Goal: Task Accomplishment & Management: Manage account settings

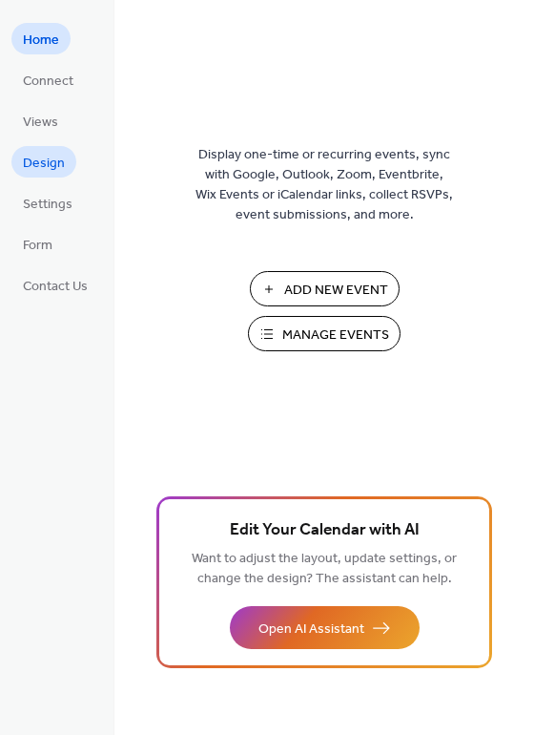
click at [61, 174] on span "Design" at bounding box center [44, 164] width 42 height 20
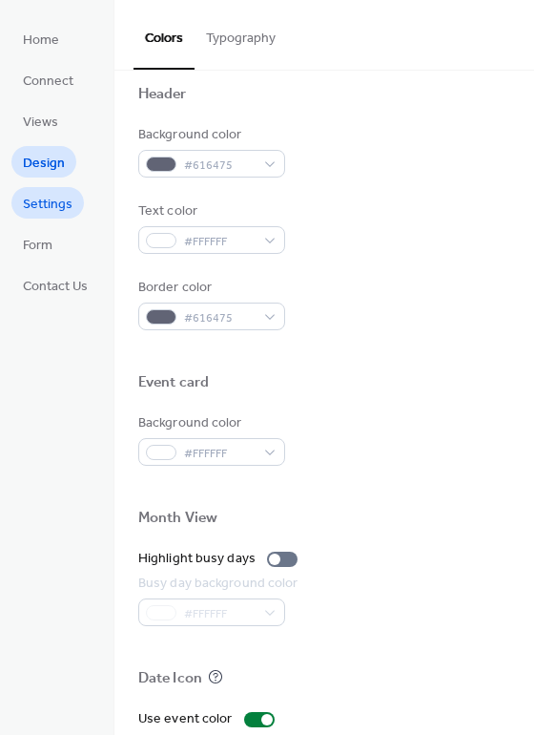
scroll to position [668, 0]
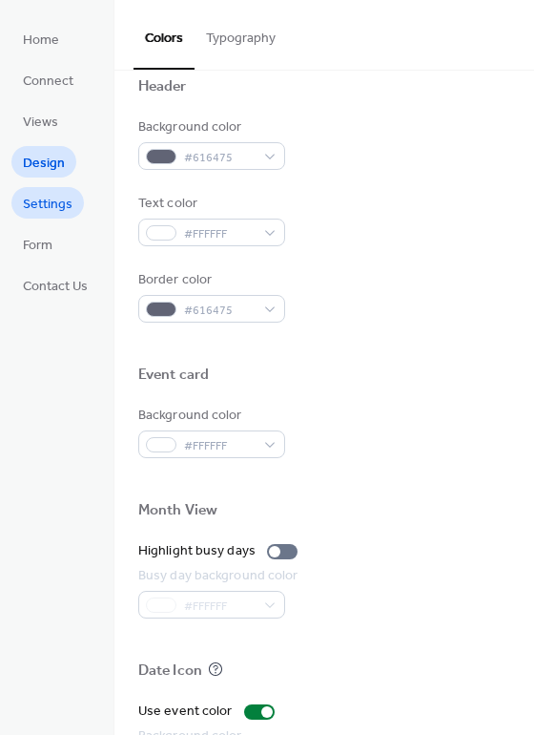
click at [47, 209] on span "Settings" at bounding box center [48, 205] width 50 height 20
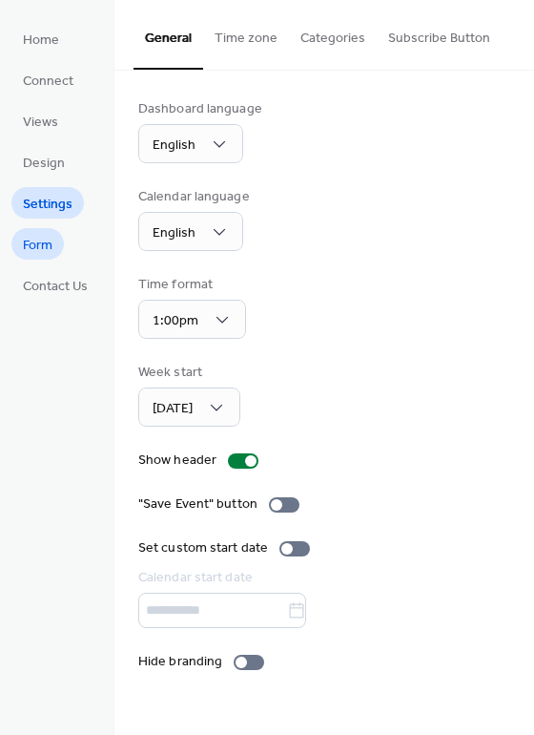
click at [30, 245] on span "Form" at bounding box center [38, 246] width 30 height 20
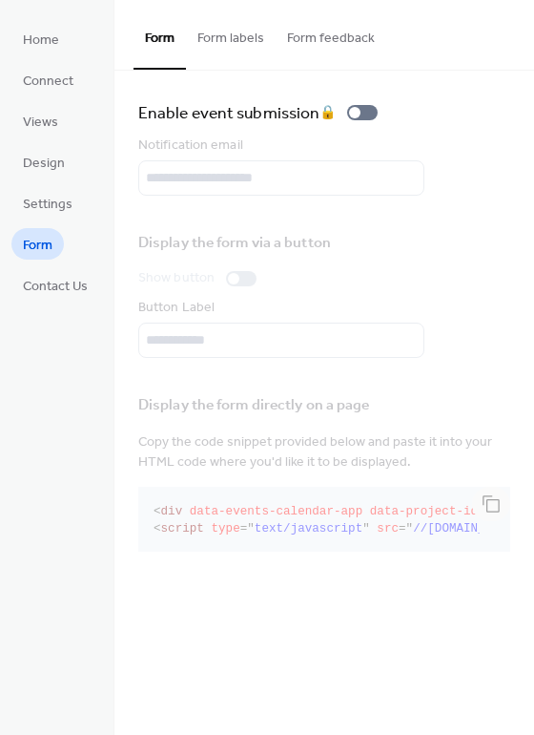
click at [210, 31] on button "Form labels" at bounding box center [231, 34] width 90 height 68
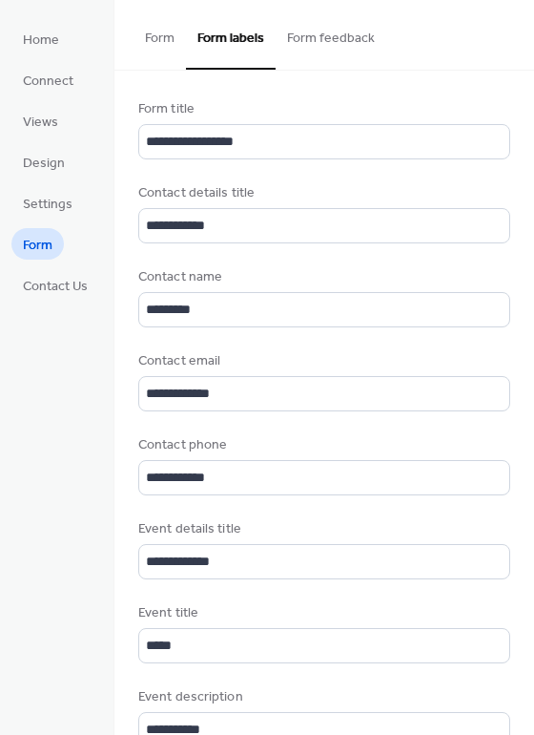
click at [156, 35] on button "Form" at bounding box center [160, 34] width 52 height 68
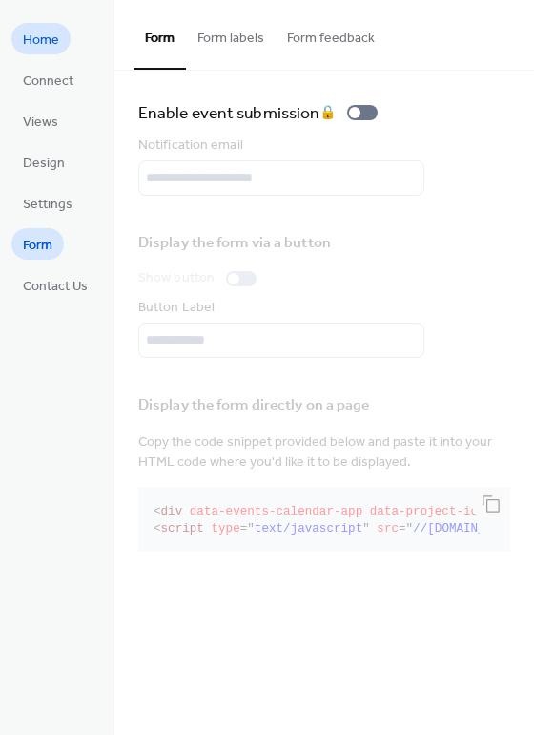
click at [56, 34] on span "Home" at bounding box center [41, 41] width 36 height 20
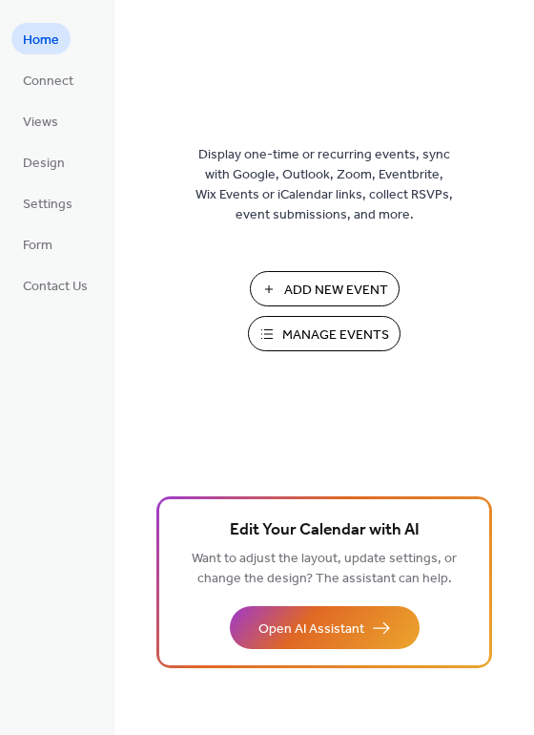
click at [313, 342] on span "Manage Events" at bounding box center [335, 335] width 107 height 20
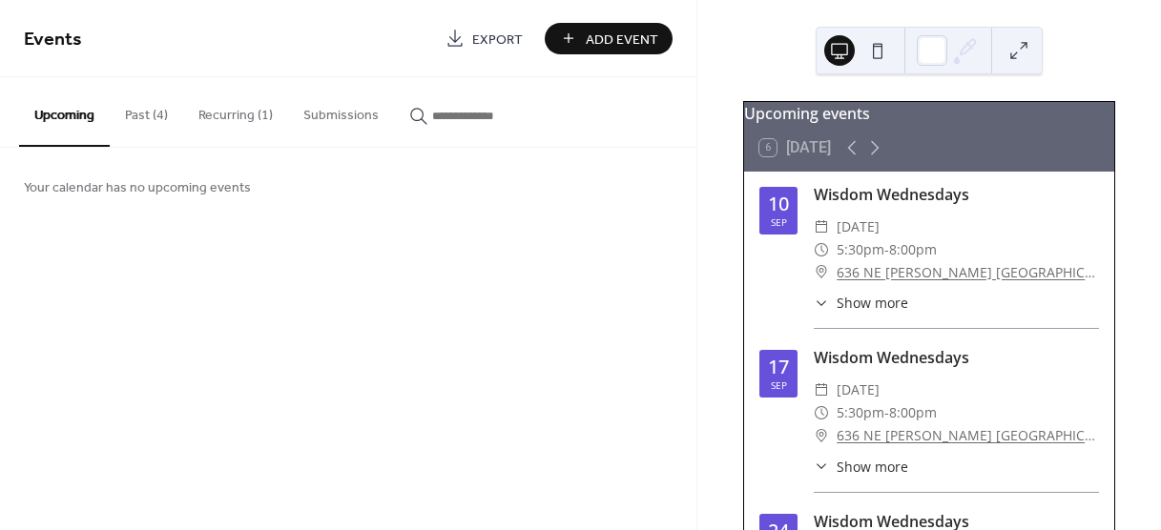
click at [225, 118] on button "Recurring (1)" at bounding box center [235, 111] width 105 height 68
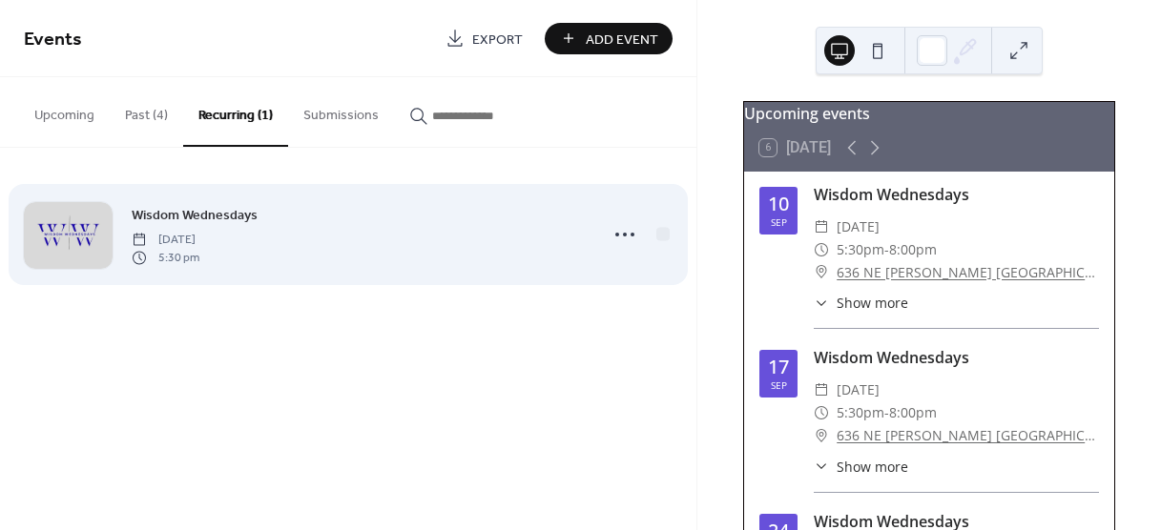
click at [171, 232] on span "[DATE]" at bounding box center [166, 240] width 68 height 17
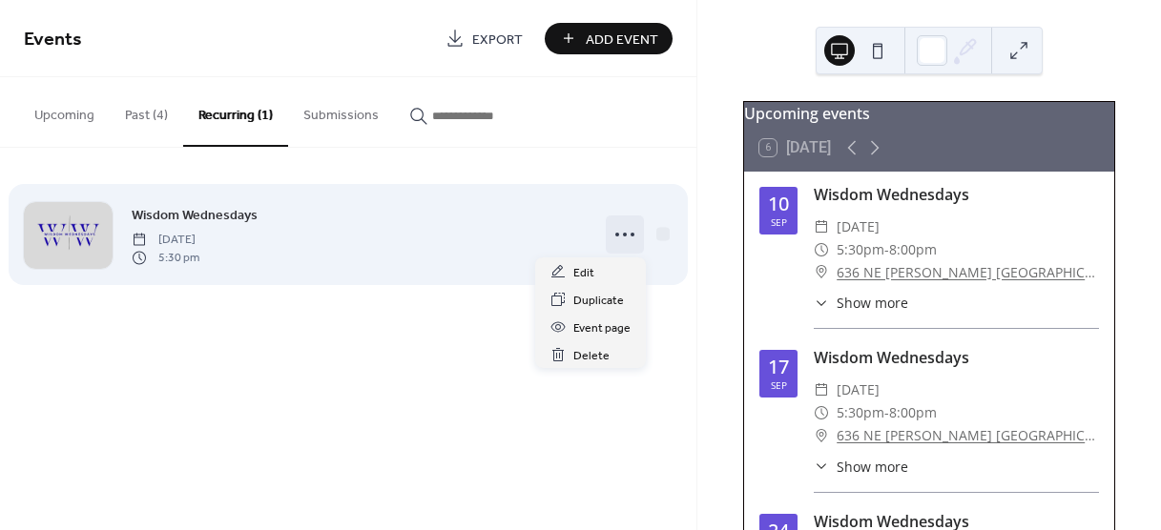
click at [620, 236] on icon at bounding box center [625, 234] width 31 height 31
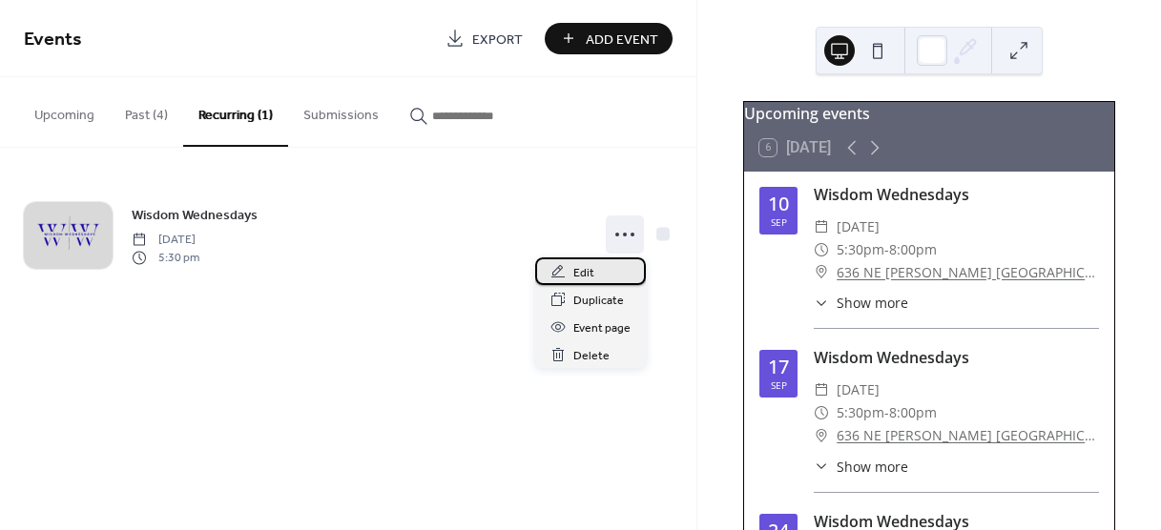
click at [600, 272] on div "Edit" at bounding box center [590, 272] width 111 height 28
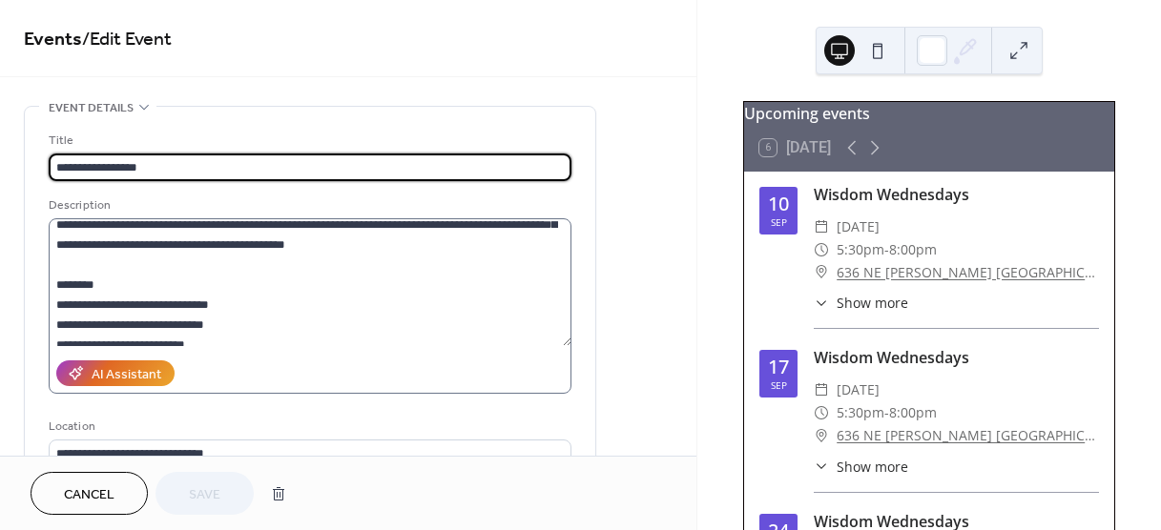
scroll to position [200, 0]
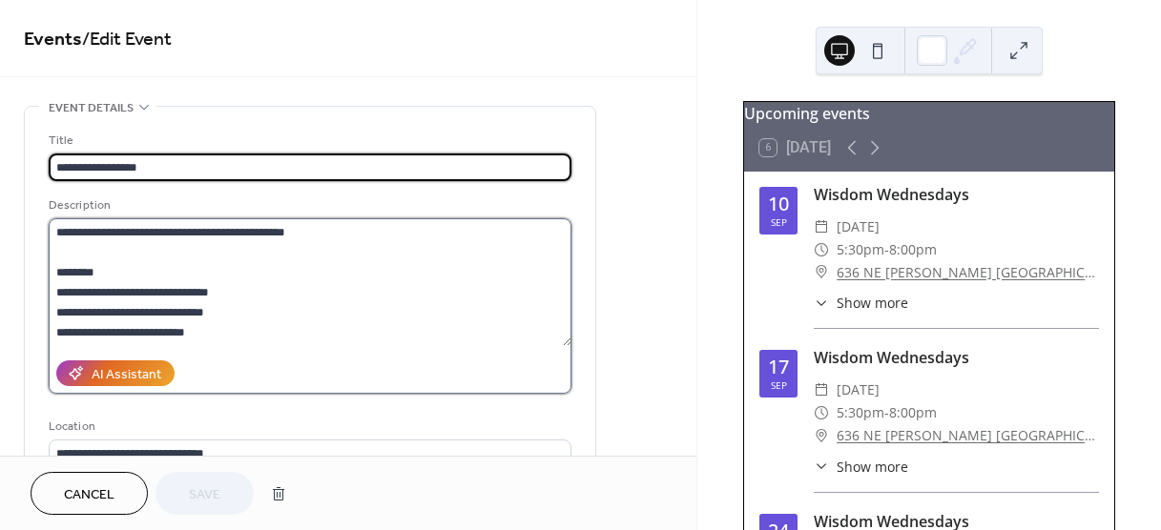
click at [397, 237] on textarea at bounding box center [310, 282] width 523 height 128
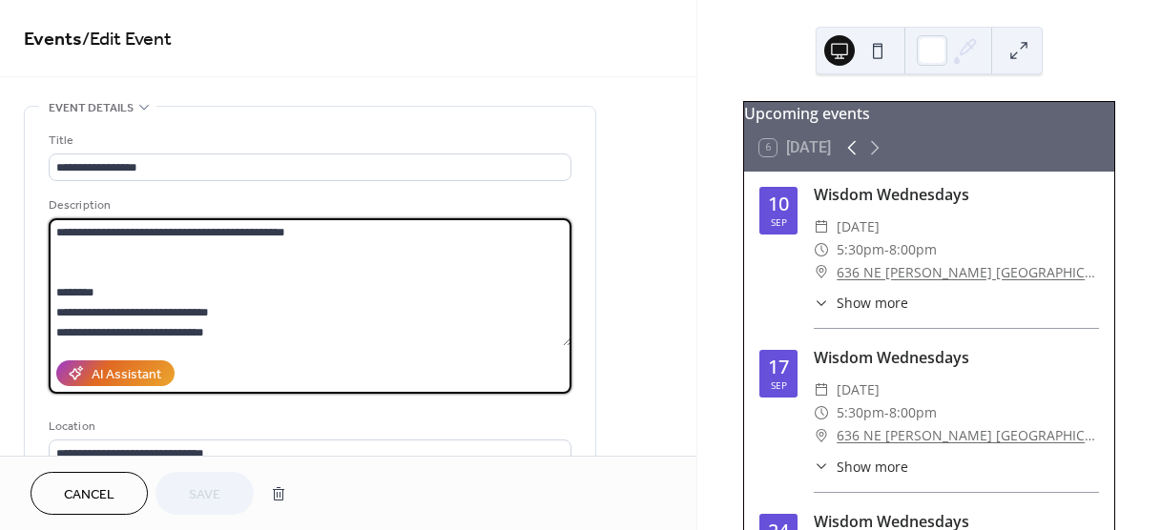
scroll to position [220, 0]
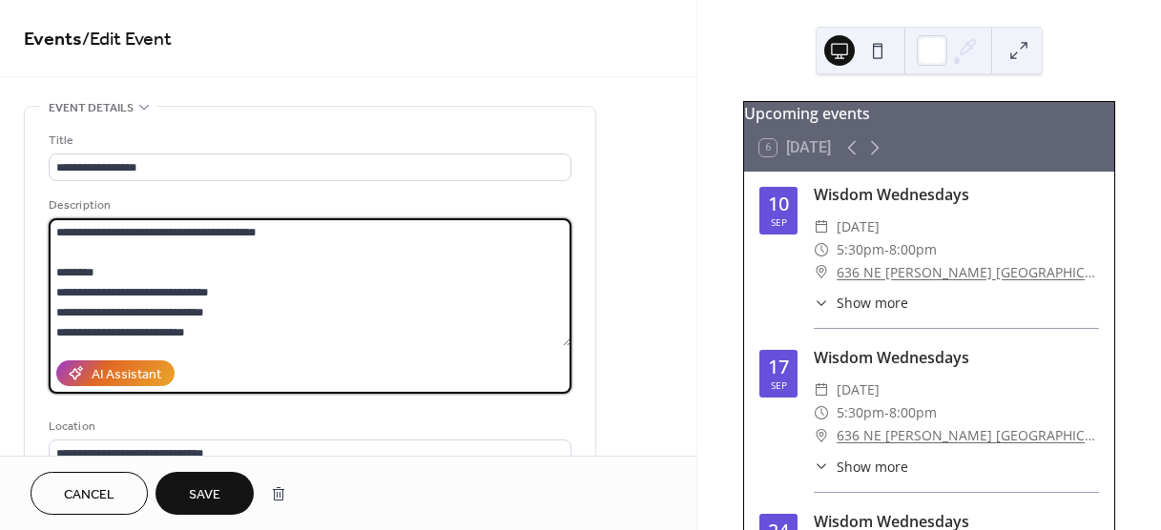
drag, startPoint x: 268, startPoint y: 224, endPoint x: 259, endPoint y: 233, distance: 12.1
click at [270, 228] on textarea at bounding box center [310, 282] width 523 height 128
click at [313, 258] on textarea at bounding box center [310, 282] width 523 height 128
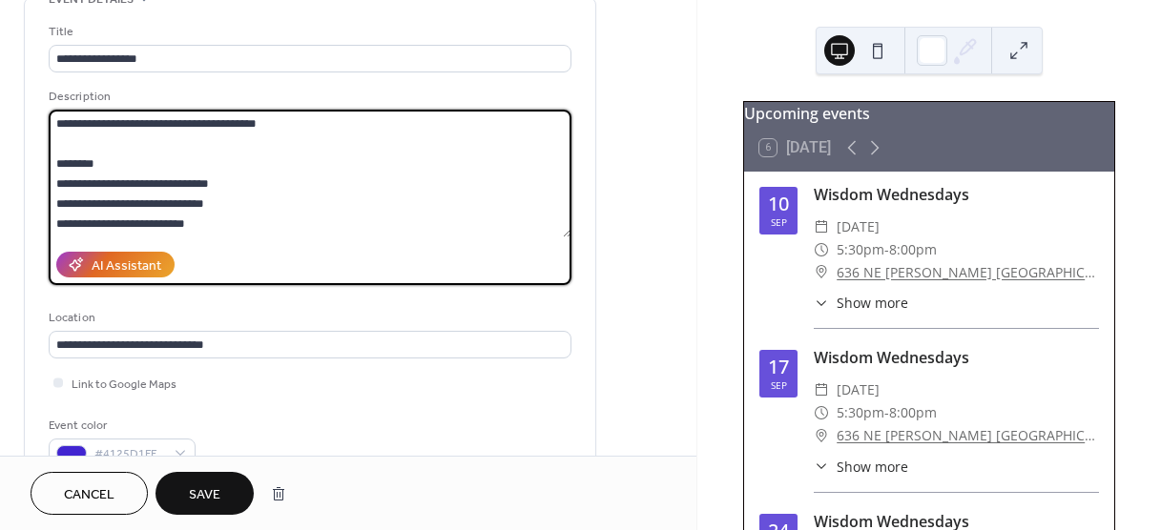
scroll to position [191, 0]
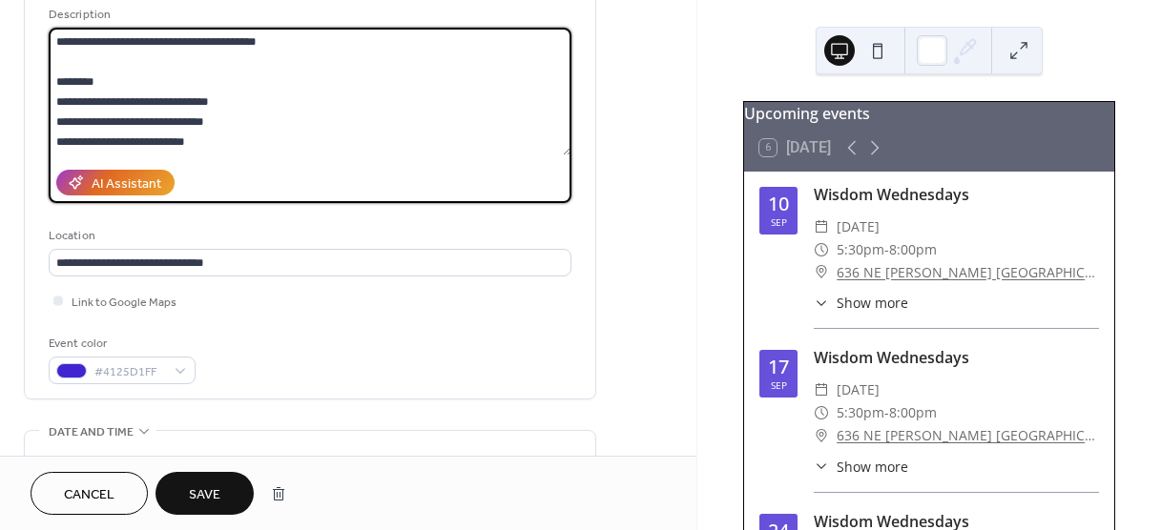
type textarea "**********"
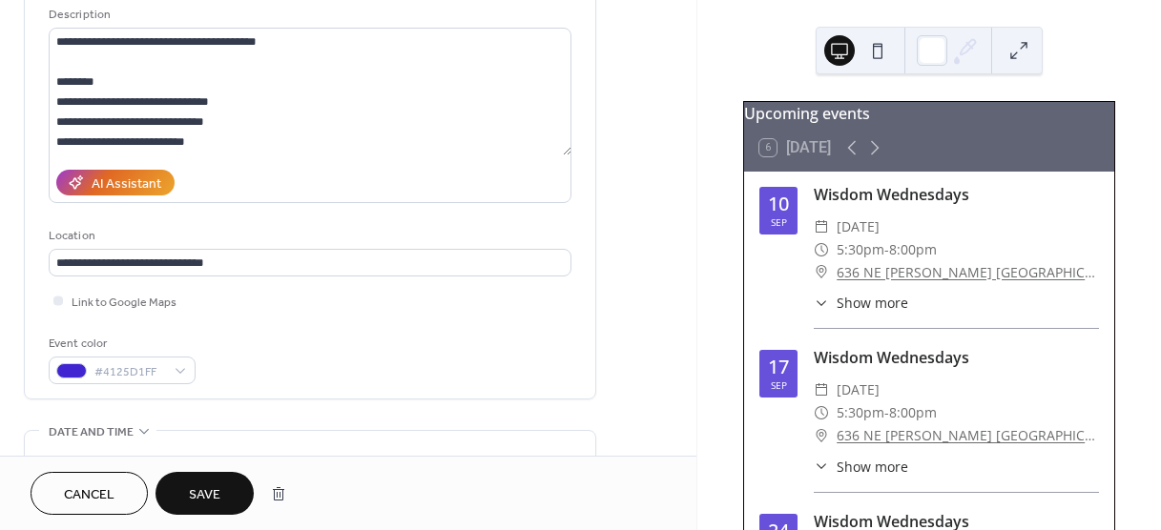
click at [199, 490] on span "Save" at bounding box center [204, 496] width 31 height 20
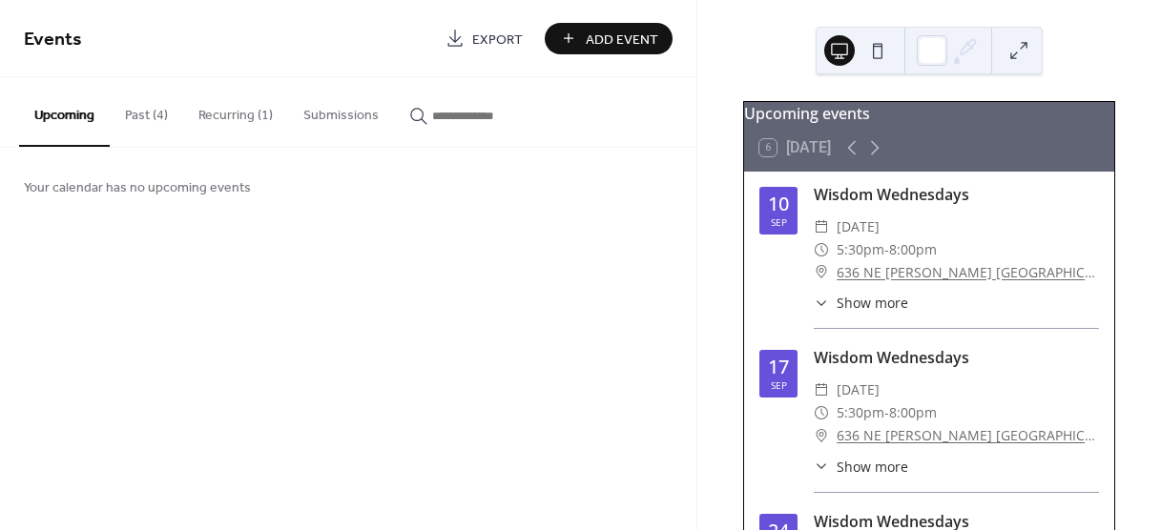
click at [885, 49] on button at bounding box center [877, 50] width 31 height 31
